Goal: Find specific page/section

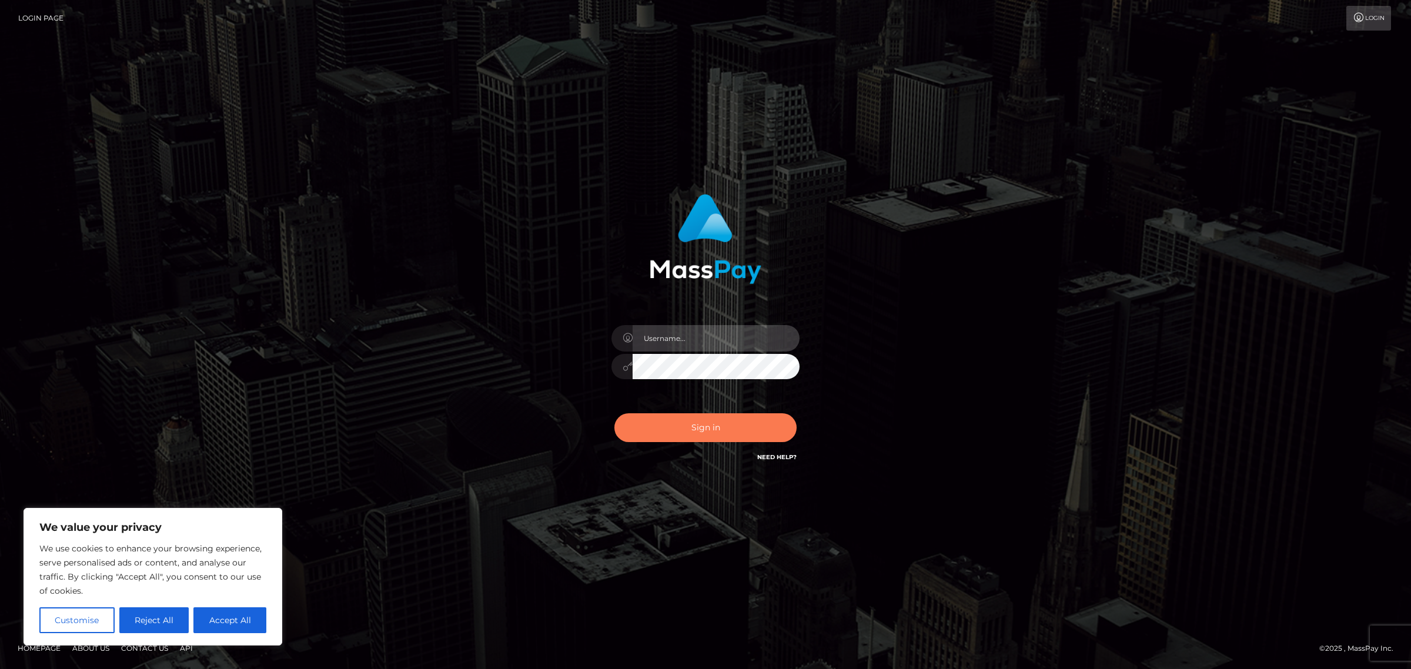
type input "Jennifer"
click at [712, 422] on button "Sign in" at bounding box center [706, 427] width 182 height 29
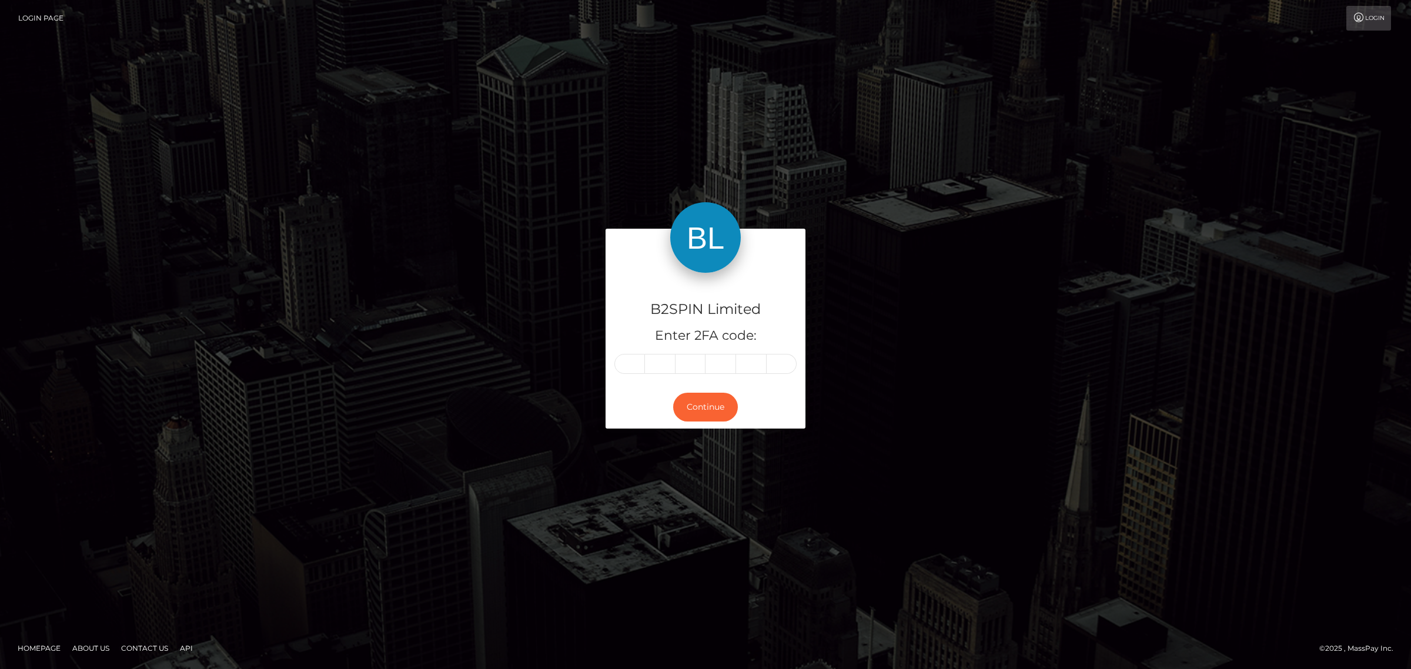
click at [626, 365] on input "text" at bounding box center [630, 364] width 31 height 20
type input "1"
type input "2"
type input "3"
type input "9"
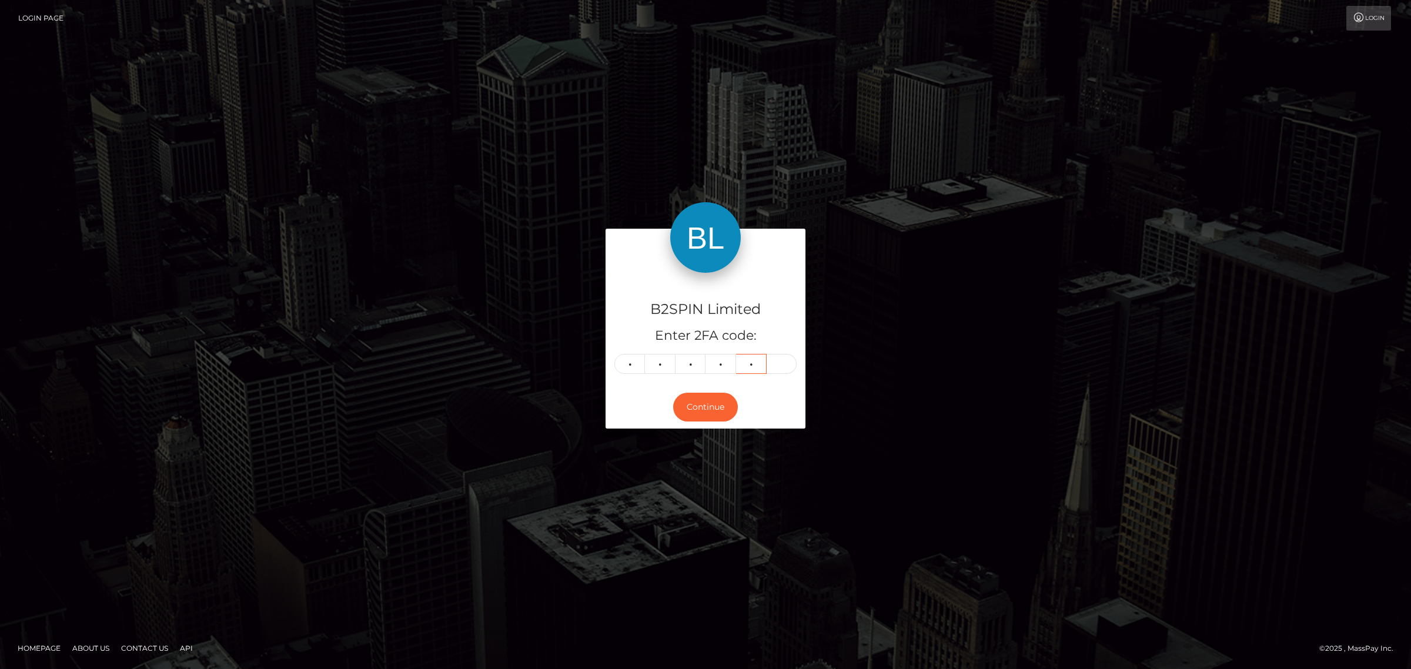
type input "5"
type input "8"
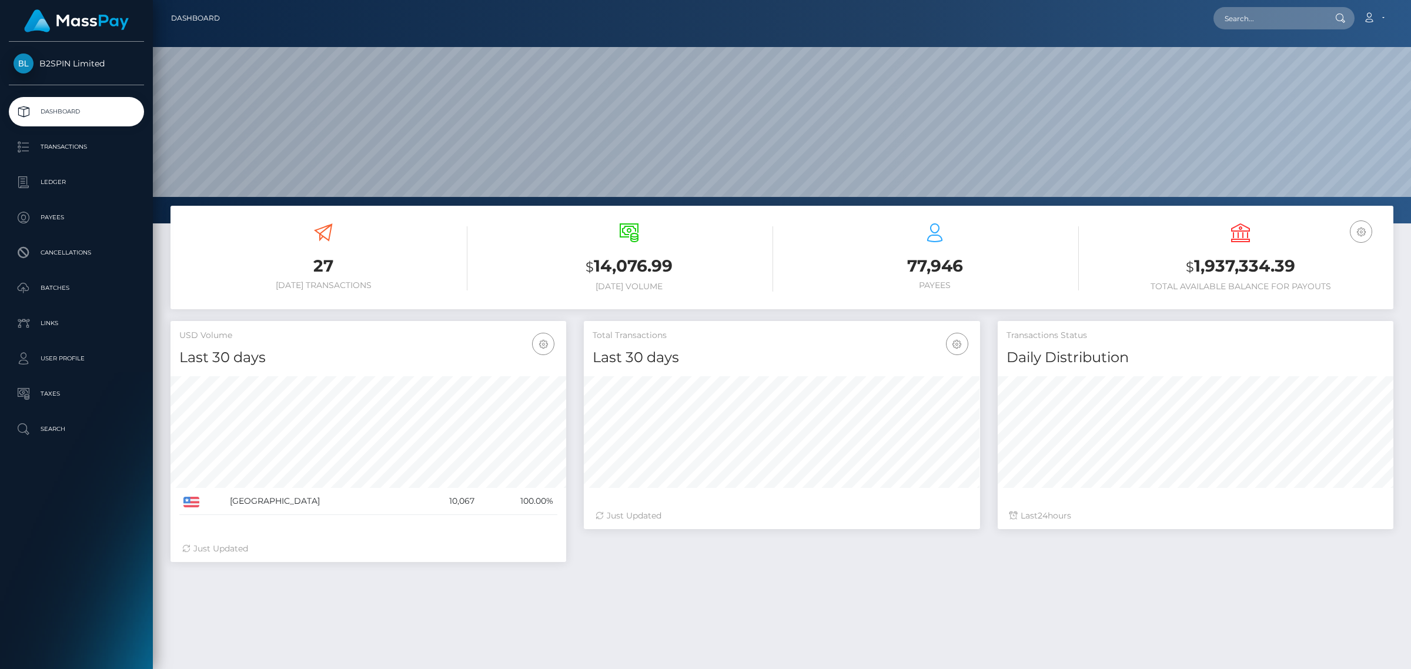
scroll to position [208, 395]
click at [1254, 6] on div "Loading... Loading... Account Edit Profile Logout" at bounding box center [811, 18] width 1164 height 25
click at [1256, 12] on input "text" at bounding box center [1269, 18] width 111 height 22
paste input "849381983"
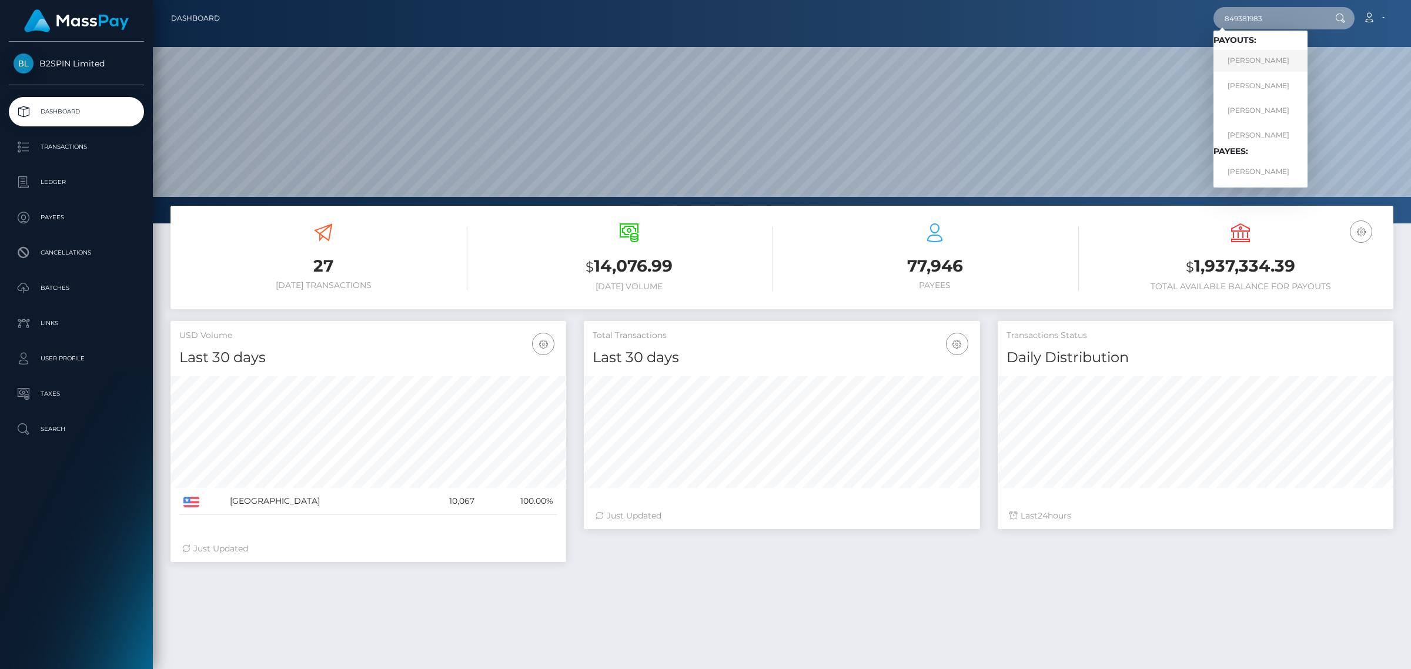
type input "849381983"
click at [1247, 57] on link "TAMMY LORRAINE SUNDBERG" at bounding box center [1261, 61] width 94 height 22
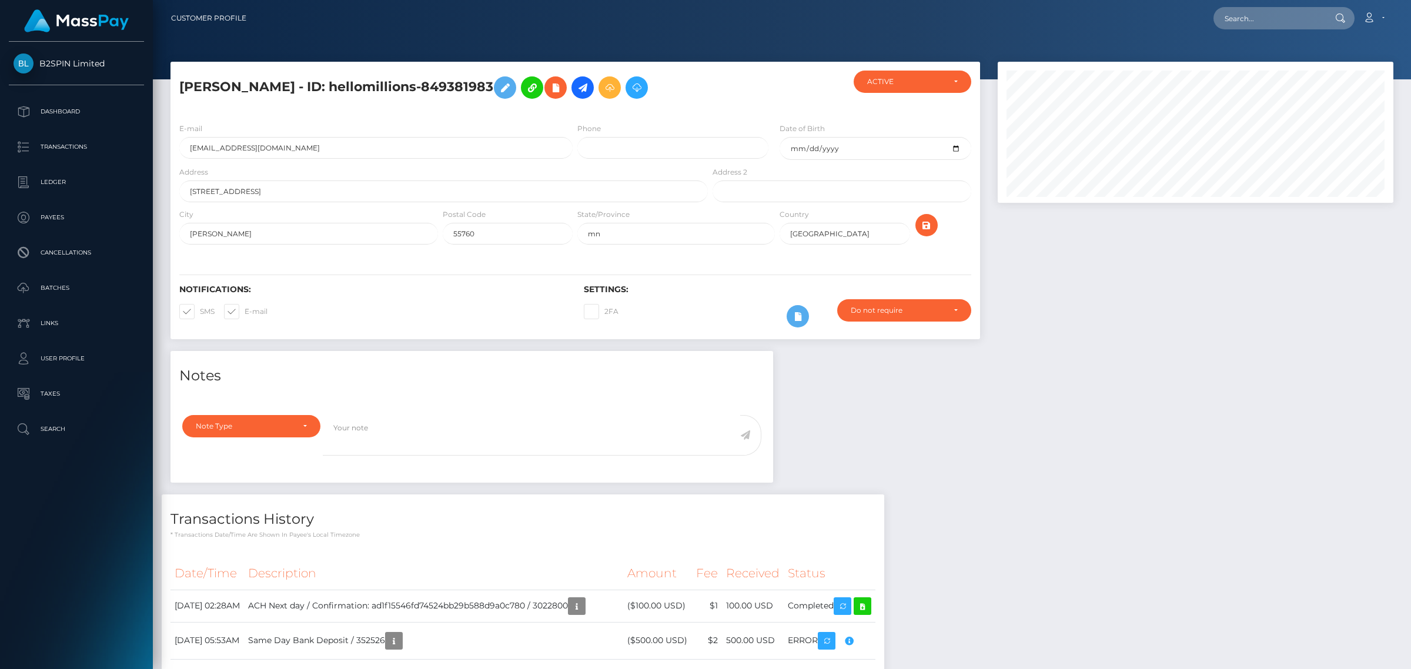
scroll to position [141, 395]
drag, startPoint x: 1132, startPoint y: 491, endPoint x: 1117, endPoint y: 480, distance: 18.1
click at [1132, 491] on div "Notes Note Type Compliance Clear Compliance General Note Type" at bounding box center [782, 556] width 1241 height 410
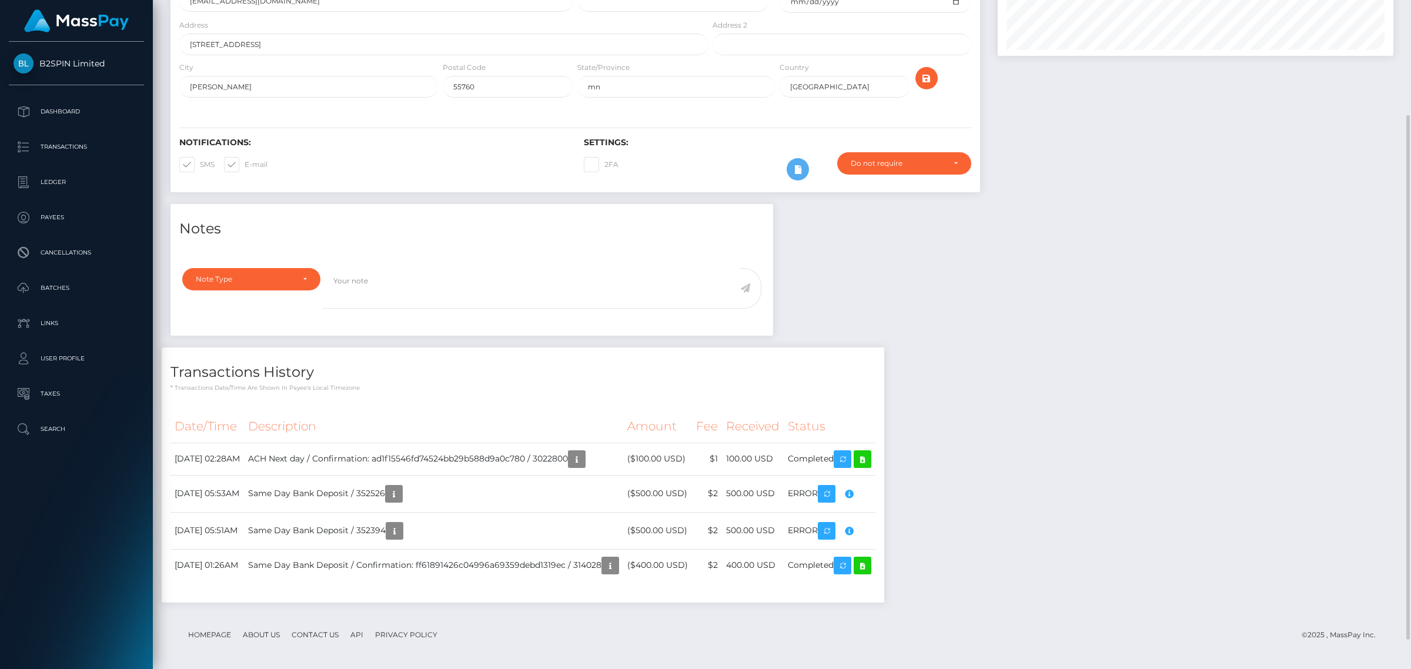
click at [1076, 303] on div "Notes Note Type Compliance Clear Compliance General Note Type" at bounding box center [782, 409] width 1241 height 410
click at [1024, 343] on div "Notes Note Type Compliance Clear Compliance General Note Type" at bounding box center [782, 409] width 1241 height 410
click at [1269, 348] on div "Notes Note Type Compliance Clear Compliance General Note Type" at bounding box center [782, 409] width 1241 height 410
click at [872, 468] on link at bounding box center [863, 459] width 18 height 18
